Goal: Task Accomplishment & Management: Use online tool/utility

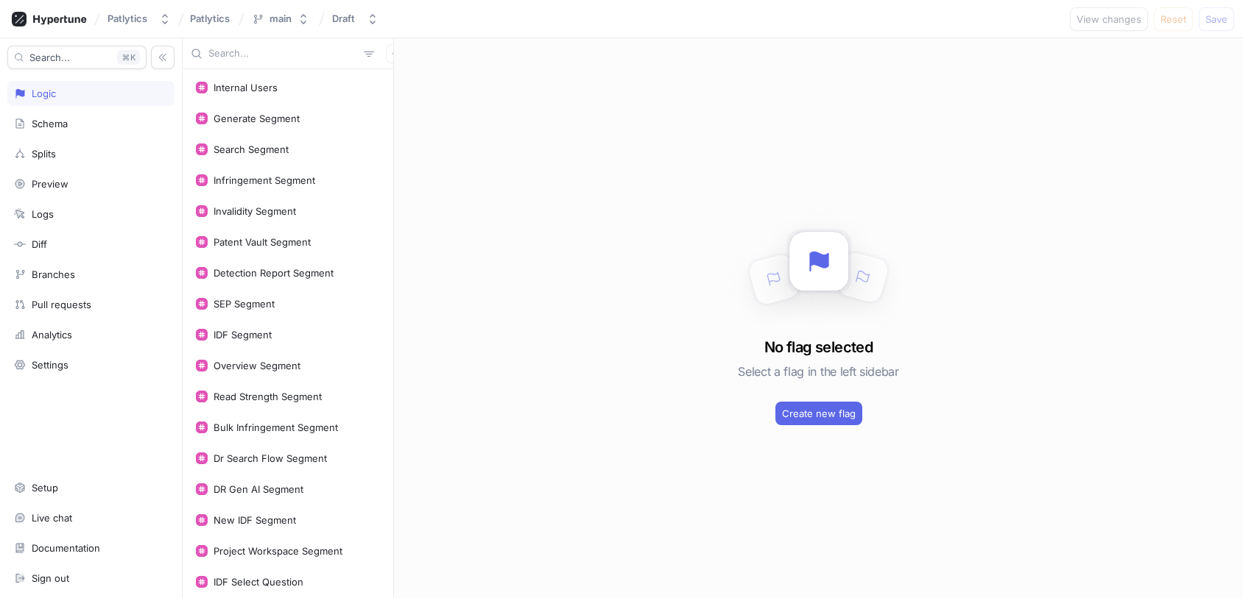
click at [297, 46] on div at bounding box center [288, 53] width 211 height 31
click at [295, 49] on input "text" at bounding box center [282, 53] width 149 height 15
click at [291, 53] on input "text" at bounding box center [282, 53] width 149 height 15
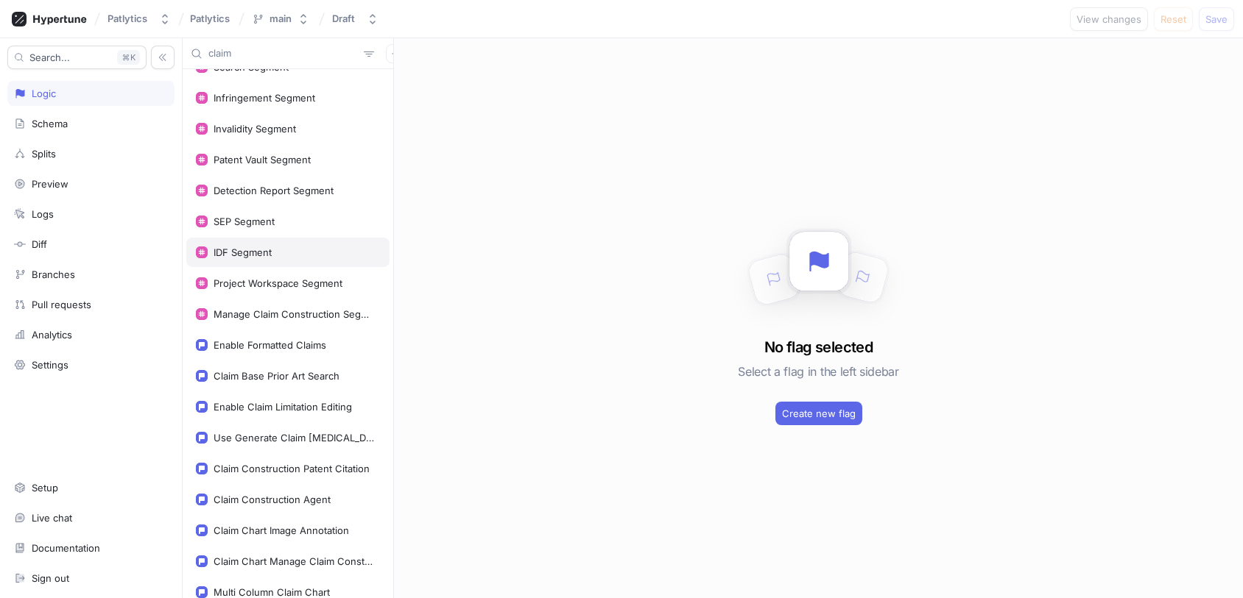
scroll to position [56, 0]
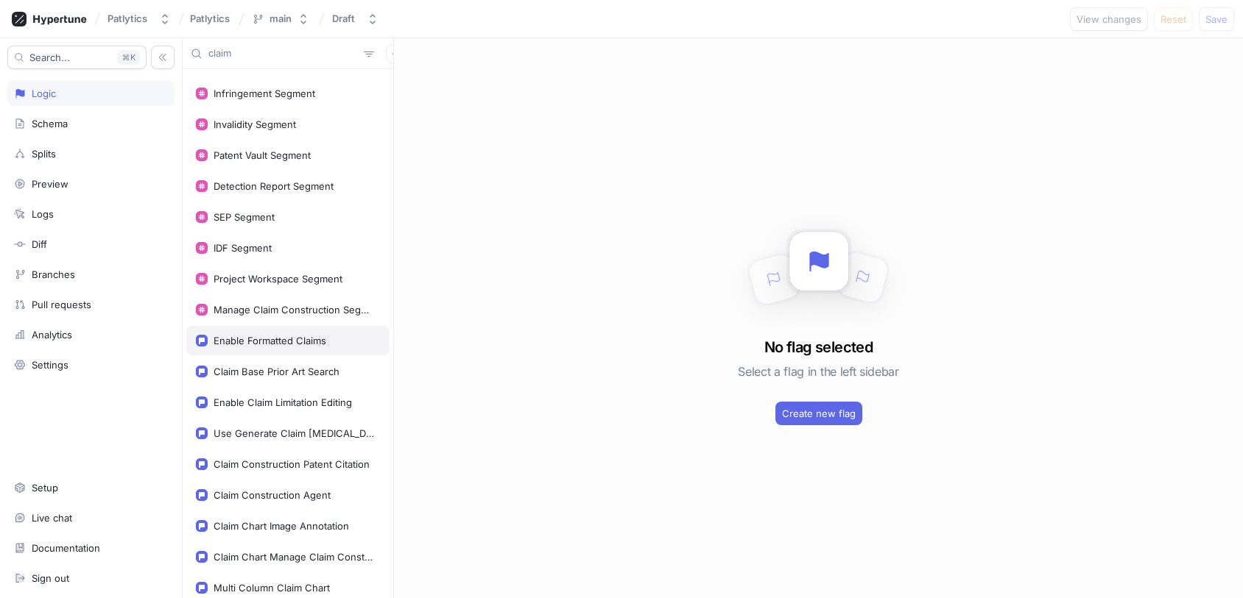
type input "claim"
click at [317, 349] on div "Enable Formatted Claims" at bounding box center [287, 340] width 203 height 29
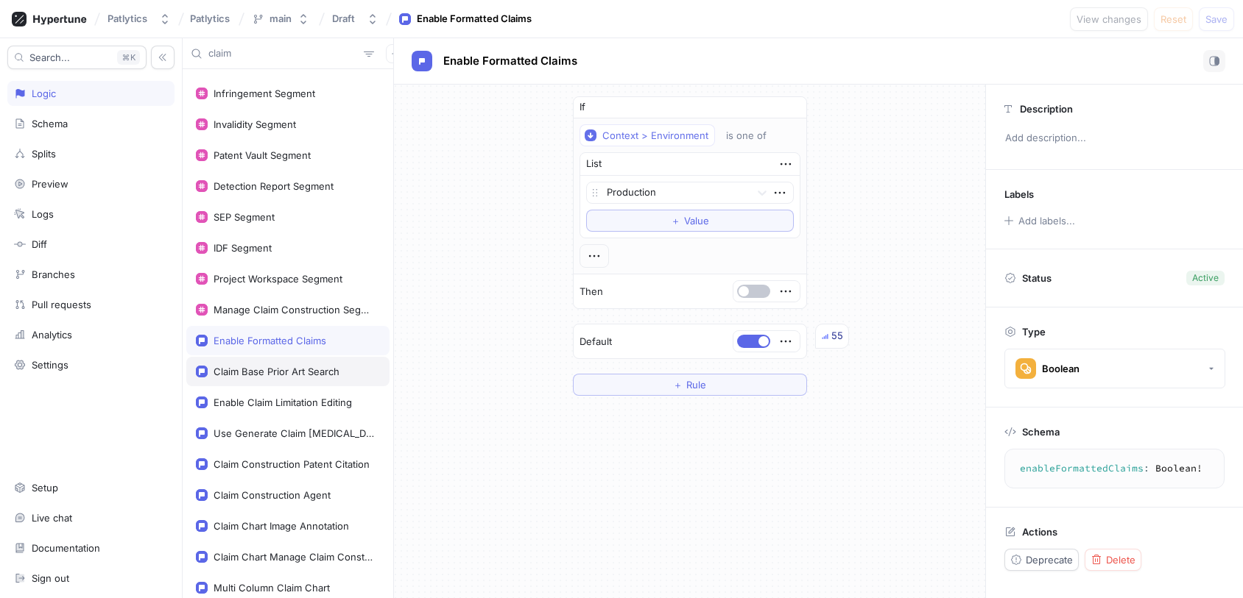
scroll to position [138, 0]
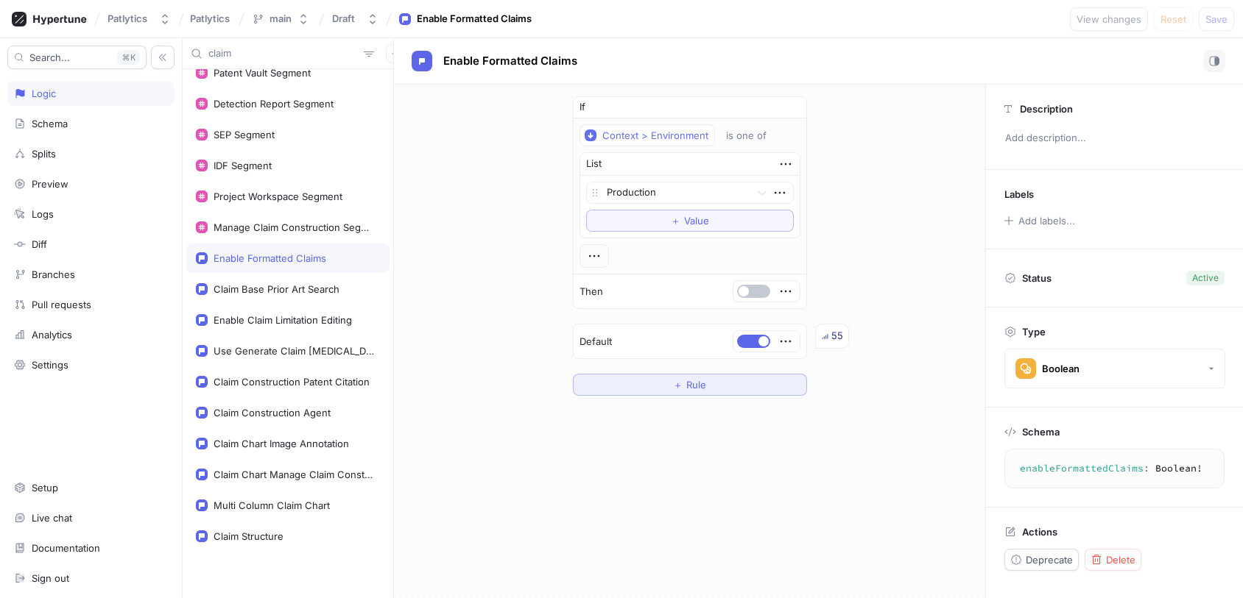
click at [713, 389] on button "＋ Rule" at bounding box center [690, 385] width 234 height 22
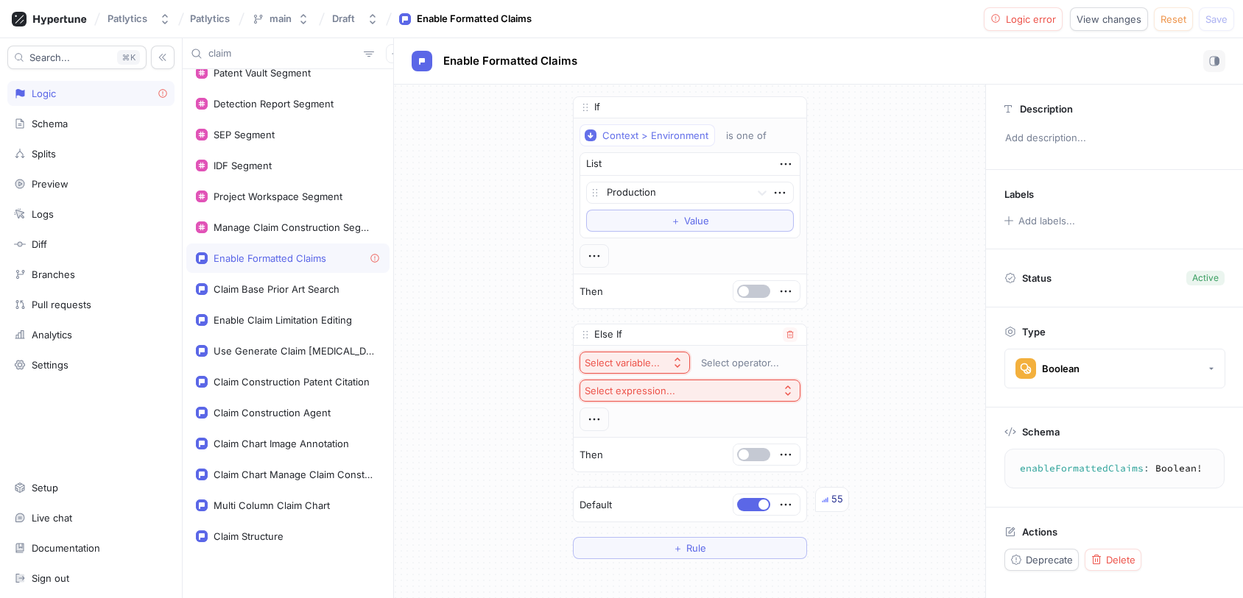
click at [646, 358] on div "Select variable..." at bounding box center [621, 363] width 75 height 13
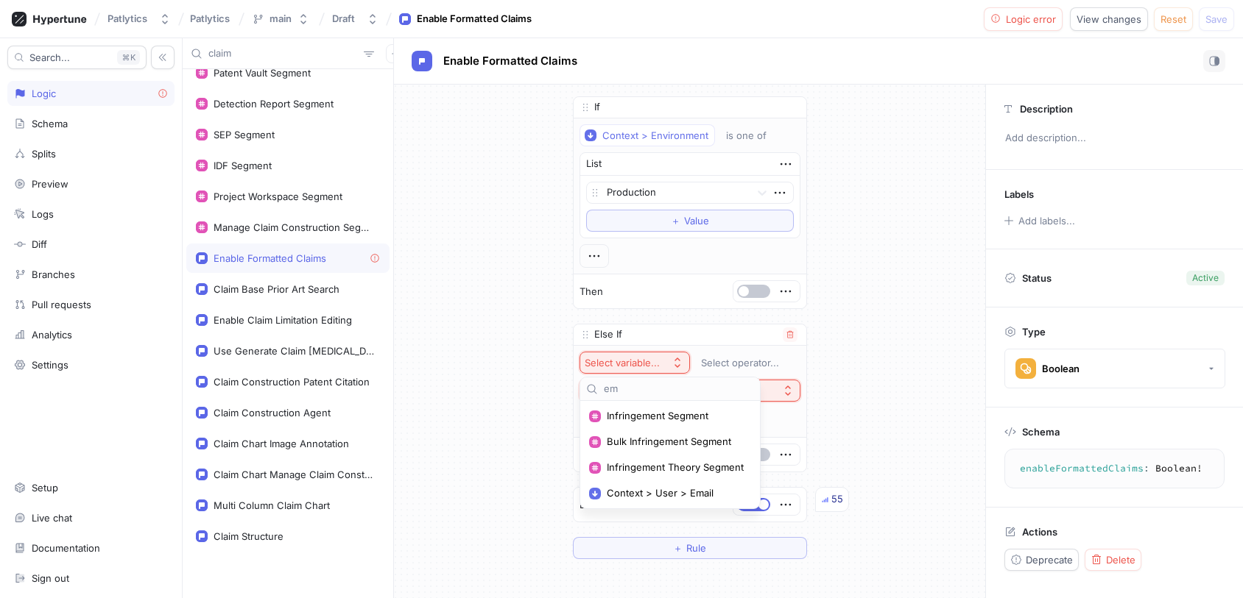
type input "e"
type input "user"
click at [649, 442] on span "Context > User > Email" at bounding box center [675, 442] width 136 height 13
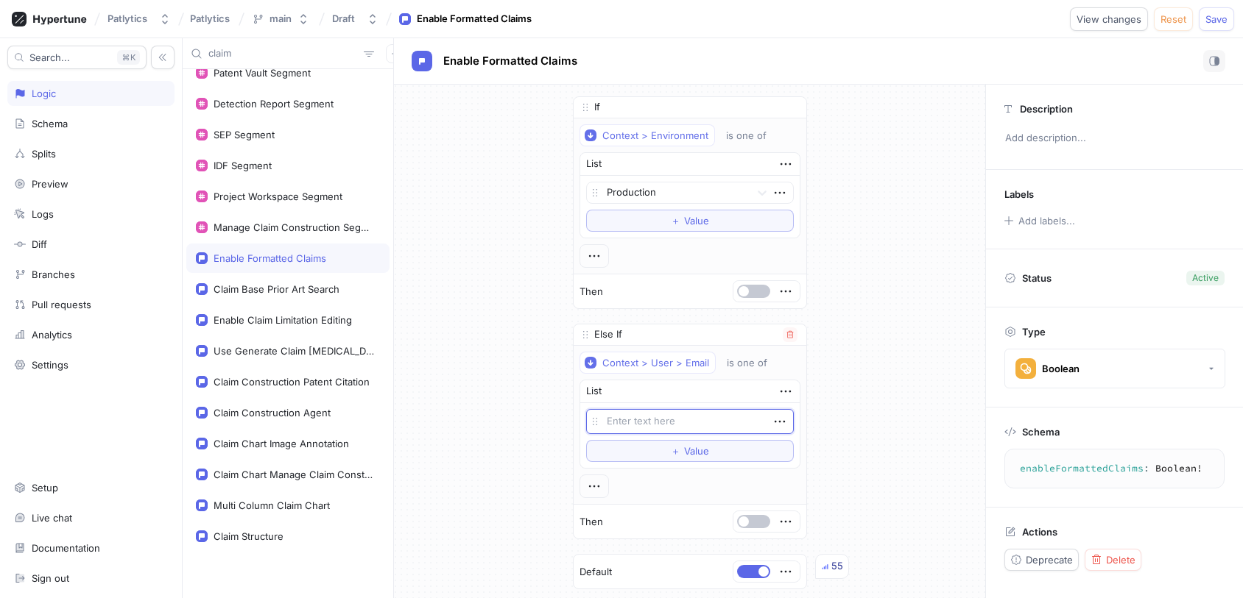
click at [651, 424] on textarea at bounding box center [690, 421] width 208 height 25
type textarea "x"
type textarea "s"
type textarea "x"
type textarea "[PERSON_NAME]"
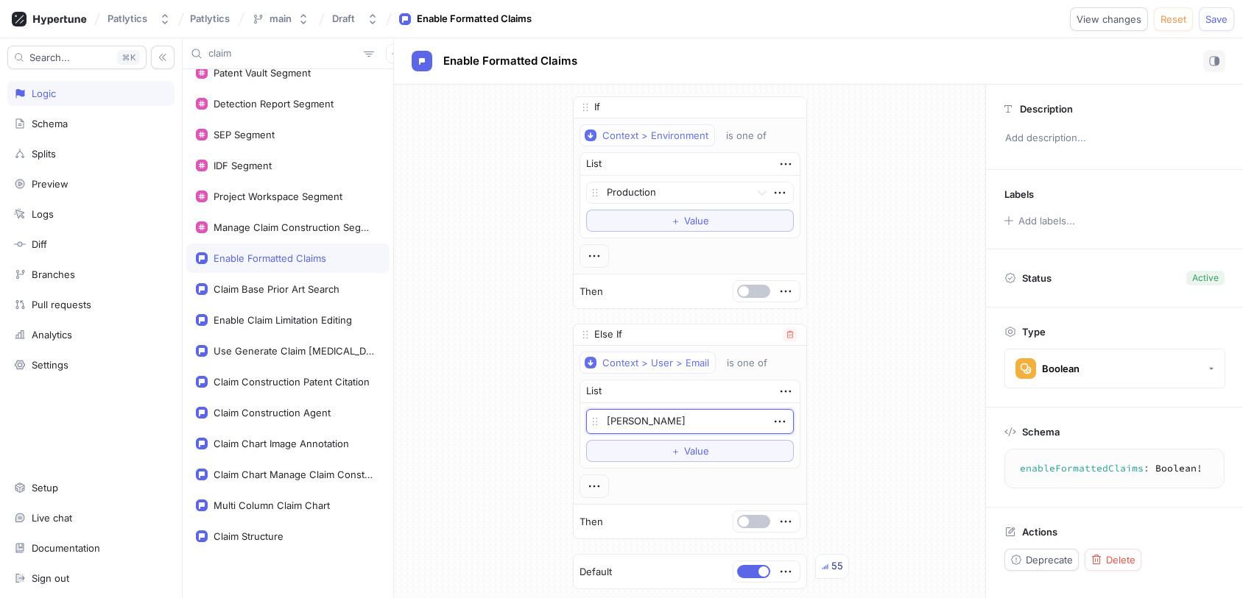
type textarea "x"
type textarea "[PERSON_NAME]@"
type textarea "x"
type textarea "[PERSON_NAME]@p"
type textarea "x"
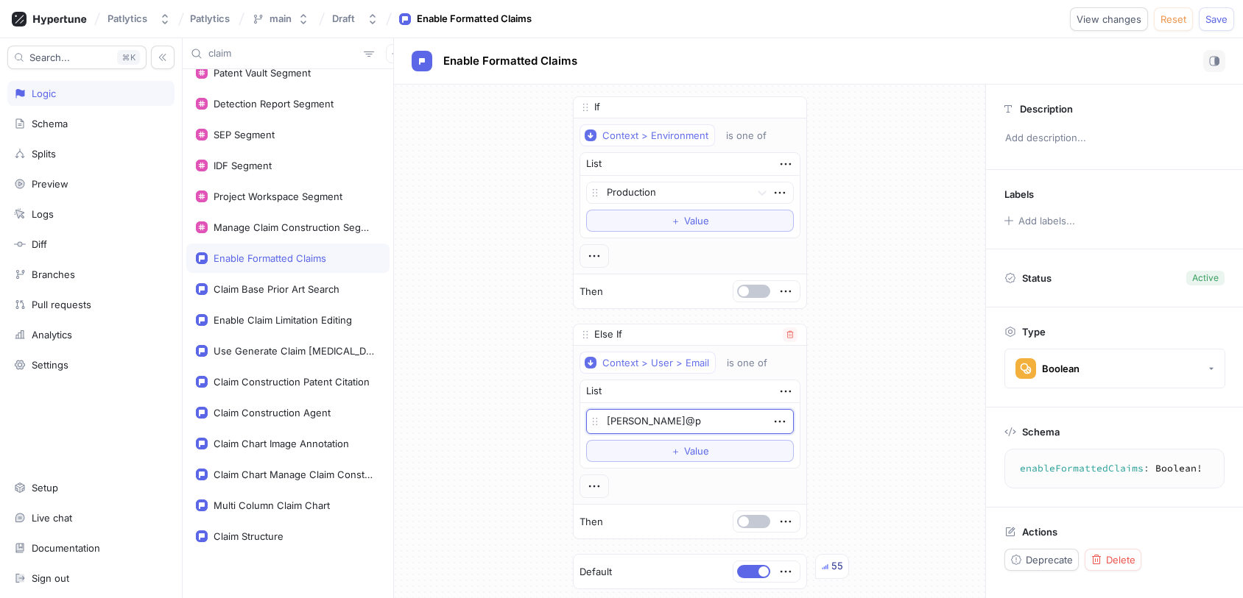
type textarea "[PERSON_NAME]@pa"
type textarea "x"
type textarea "[PERSON_NAME]@pat"
type textarea "x"
type textarea "[PERSON_NAME]@patl"
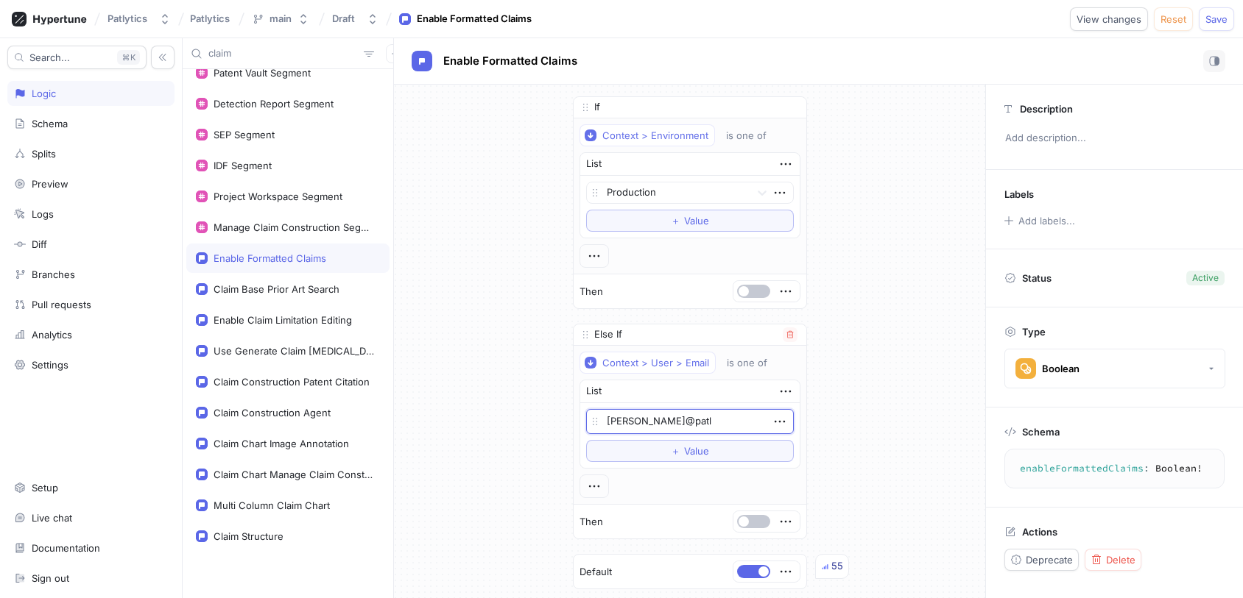
type textarea "x"
type textarea "[PERSON_NAME]"
type textarea "x"
type textarea "[PERSON_NAME]"
type textarea "x"
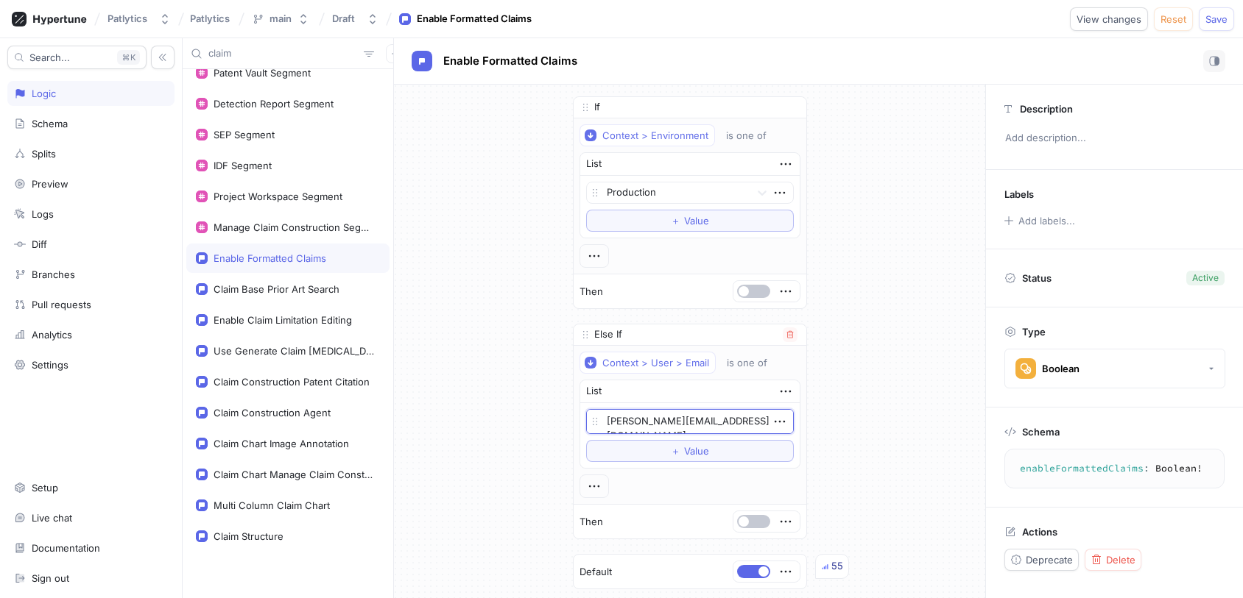
type textarea "[PERSON_NAME][EMAIL_ADDRESS][DOMAIN_NAME]"
type textarea "x"
type textarea "[PERSON_NAME][EMAIL_ADDRESS][DOMAIN_NAME]"
click at [1206, 24] on button "Save" at bounding box center [1215, 19] width 35 height 24
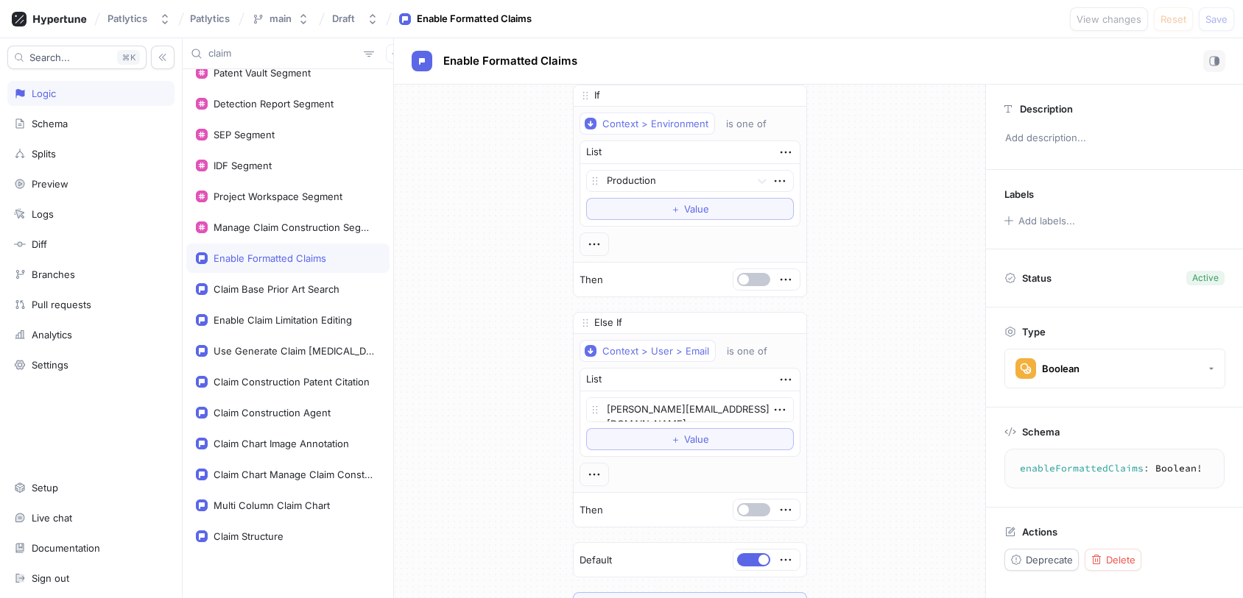
scroll to position [10, 0]
type textarea "x"
